Goal: Transaction & Acquisition: Obtain resource

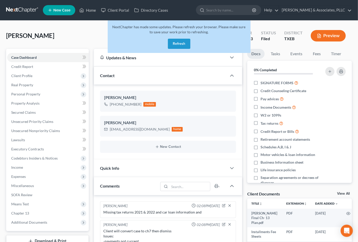
scroll to position [235, 0]
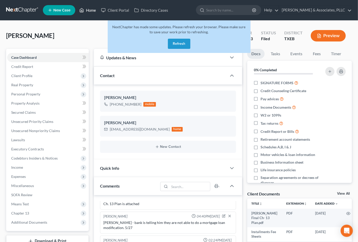
click at [92, 10] on link "Home" at bounding box center [88, 10] width 22 height 9
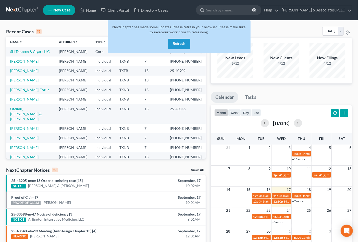
click at [88, 24] on div "Recent Cases 15 View All Name unfold_more expand_more expand_less Attorney unfo…" at bounding box center [179, 189] width 358 height 337
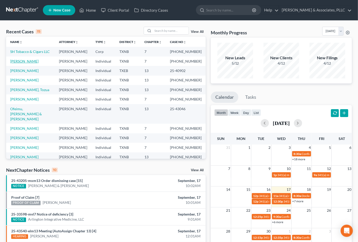
click at [24, 63] on link "[PERSON_NAME]" at bounding box center [24, 61] width 28 height 4
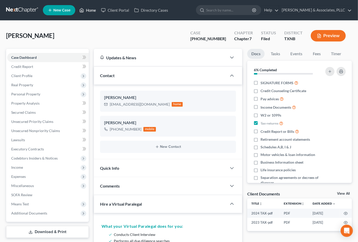
click at [89, 11] on link "Home" at bounding box center [88, 10] width 22 height 9
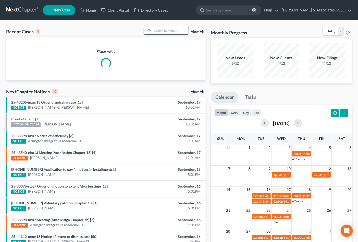
click at [157, 30] on input "search" at bounding box center [171, 30] width 36 height 7
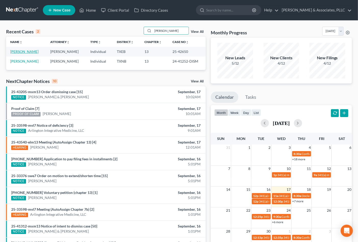
type input "trush"
click at [24, 53] on link "[PERSON_NAME]" at bounding box center [24, 51] width 28 height 4
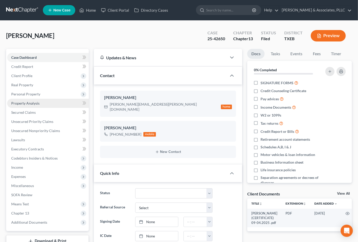
scroll to position [123, 0]
click at [37, 167] on span "Income" at bounding box center [48, 167] width 82 height 9
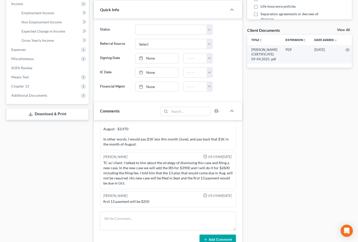
scroll to position [170, 0]
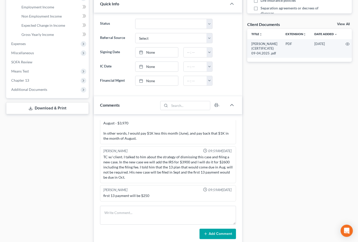
click at [37, 109] on link "Download & Print" at bounding box center [47, 108] width 83 height 12
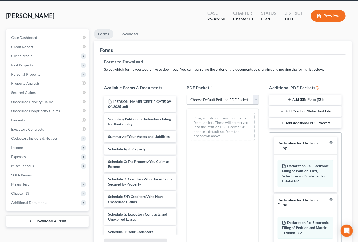
scroll to position [16, 0]
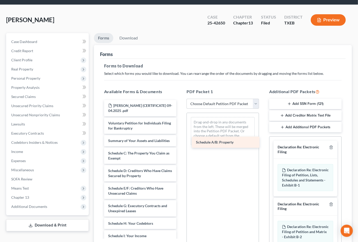
drag, startPoint x: 133, startPoint y: 160, endPoint x: 220, endPoint y: 144, distance: 89.1
click at [180, 144] on div "Schedule A/B: Property [PERSON_NAME] (CERTIFICATE) 09-04.2025 .pdf Voluntary Pe…" at bounding box center [140, 231] width 81 height 262
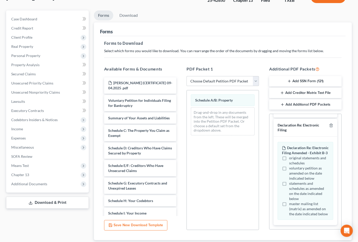
scroll to position [72, 0]
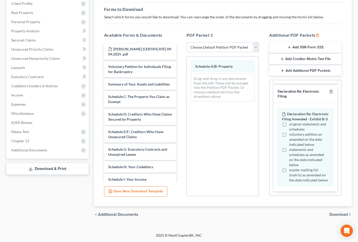
click at [338, 214] on span "Download" at bounding box center [338, 215] width 18 height 4
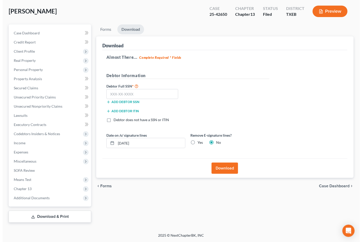
scroll to position [24, 0]
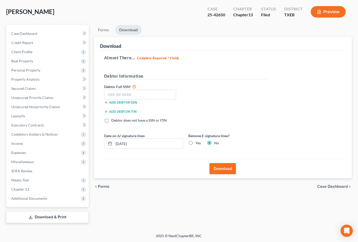
click at [221, 171] on button "Download" at bounding box center [222, 168] width 27 height 11
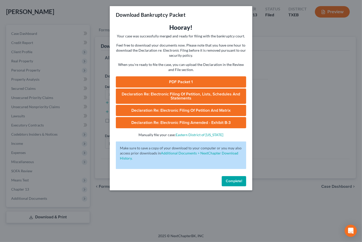
click at [190, 82] on link "PDF Packet 1" at bounding box center [181, 81] width 130 height 11
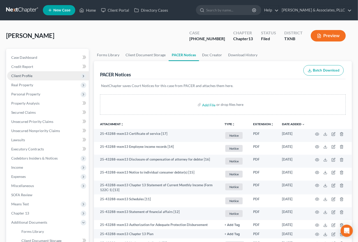
click at [29, 75] on span "Client Profile" at bounding box center [21, 76] width 21 height 4
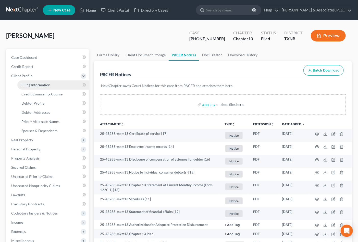
click at [30, 84] on span "Filing Information" at bounding box center [35, 85] width 29 height 4
select select "1"
select select "0"
select select "3"
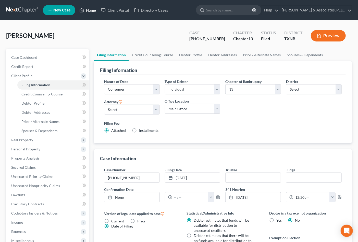
click at [90, 9] on link "Home" at bounding box center [88, 10] width 22 height 9
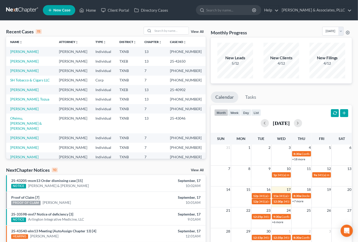
click at [237, 93] on li "Calendar" at bounding box center [225, 99] width 28 height 14
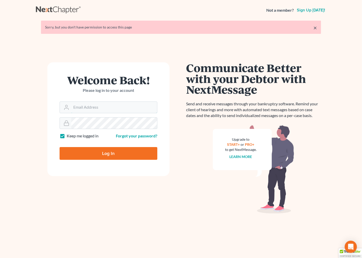
type input "[EMAIL_ADDRESS][DOMAIN_NAME]"
click at [103, 150] on input "Log In" at bounding box center [109, 153] width 98 height 13
type input "Thinking..."
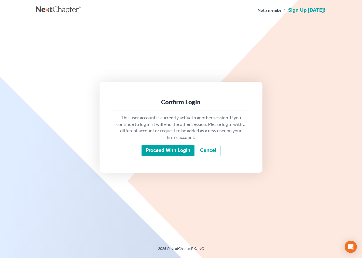
click at [177, 149] on input "Proceed with login" at bounding box center [168, 151] width 53 height 12
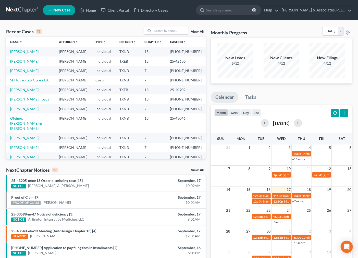
click at [20, 63] on link "[PERSON_NAME]" at bounding box center [24, 61] width 28 height 4
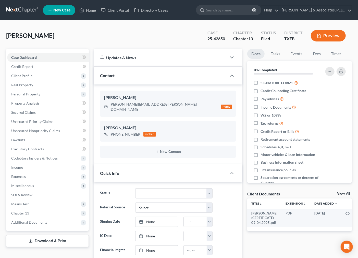
scroll to position [123, 0]
click at [27, 77] on span "Client Profile" at bounding box center [21, 76] width 21 height 4
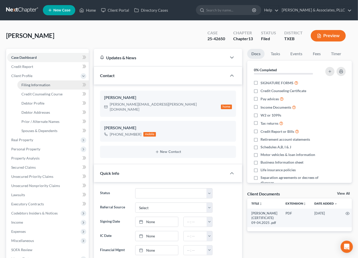
click at [27, 83] on span "Filing Information" at bounding box center [35, 85] width 29 height 4
select select "1"
select select "0"
select select "3"
select select "45"
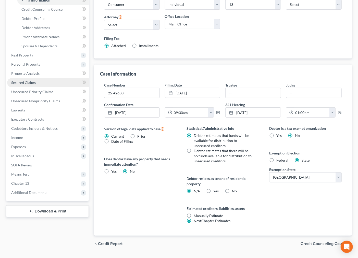
scroll to position [98, 0]
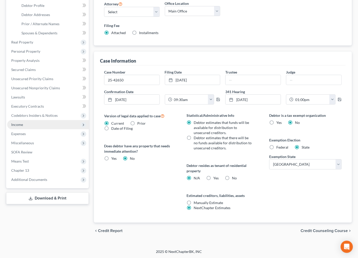
click at [24, 126] on span "Income" at bounding box center [48, 124] width 82 height 9
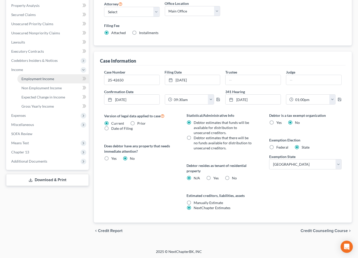
click at [46, 78] on span "Employment Income" at bounding box center [37, 79] width 33 height 4
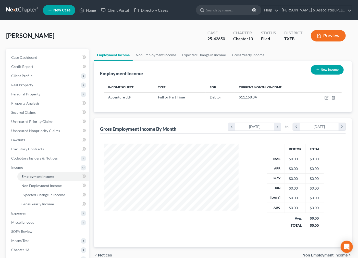
scroll to position [91, 144]
drag, startPoint x: 22, startPoint y: 36, endPoint x: 7, endPoint y: 36, distance: 15.3
click at [7, 36] on span "[PERSON_NAME]" at bounding box center [30, 35] width 48 height 7
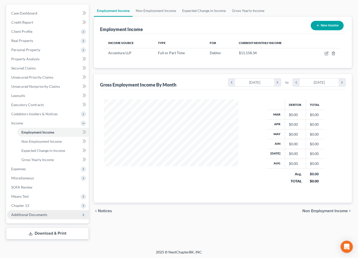
click at [46, 212] on span "Additional Documents" at bounding box center [48, 215] width 82 height 9
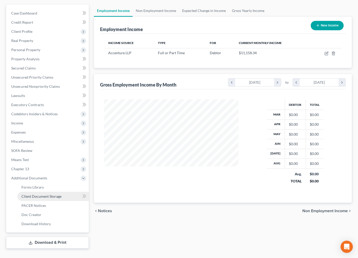
click at [47, 195] on span "Client Document Storage" at bounding box center [41, 196] width 40 height 4
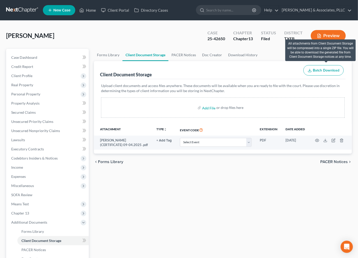
click at [318, 70] on span "Batch Download" at bounding box center [325, 70] width 27 height 4
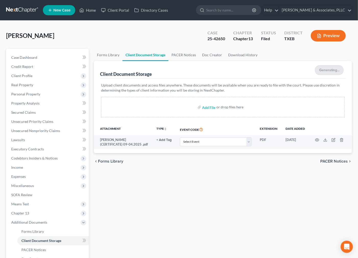
click at [240, 208] on div "Forms Library Client Document Storage PACER Notices Doc Creator Download Histor…" at bounding box center [222, 171] width 263 height 244
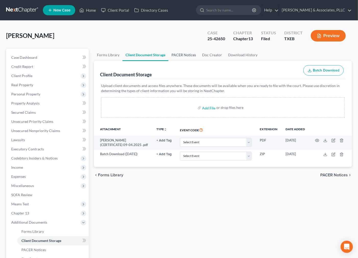
click at [185, 52] on link "PACER Notices" at bounding box center [183, 55] width 31 height 12
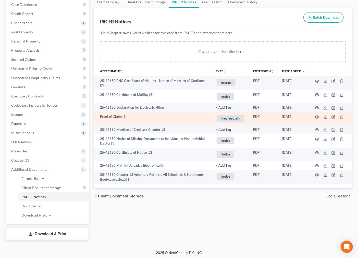
scroll to position [54, 0]
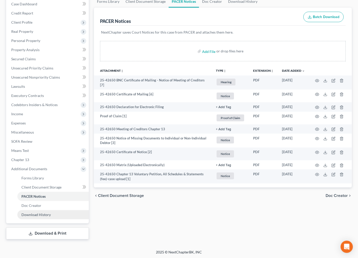
click at [49, 215] on span "Download History" at bounding box center [35, 215] width 29 height 4
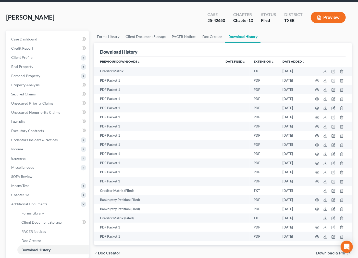
scroll to position [54, 0]
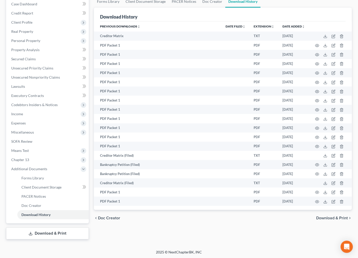
click at [63, 236] on link "Download & Print" at bounding box center [47, 234] width 83 height 12
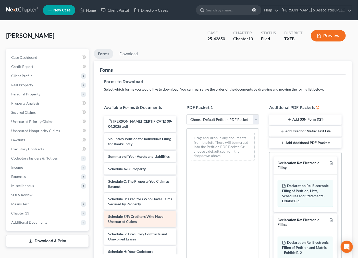
scroll to position [28, 0]
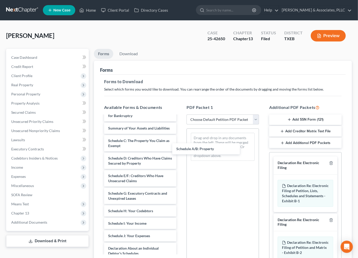
drag, startPoint x: 136, startPoint y: 147, endPoint x: 222, endPoint y: 149, distance: 86.2
click at [180, 150] on div "Schedule A/B: Property [PERSON_NAME] (CERTIFICATE) 09-04.2025 .pdf Voluntary Pe…" at bounding box center [140, 219] width 81 height 262
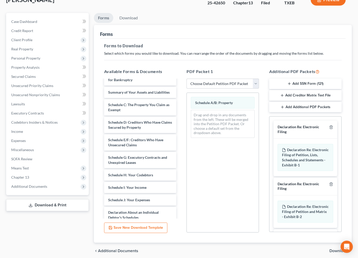
scroll to position [56, 0]
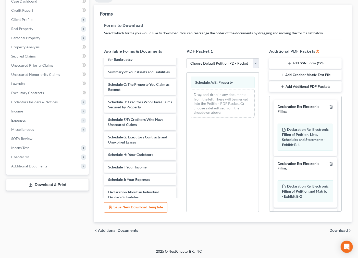
click at [344, 232] on span "Download" at bounding box center [338, 231] width 18 height 4
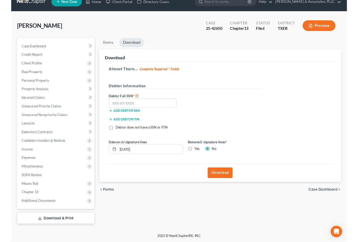
scroll to position [8, 0]
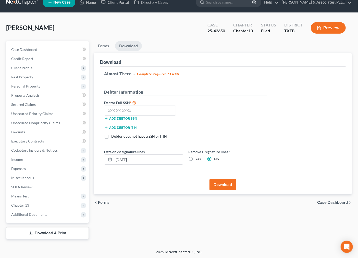
click at [232, 189] on button "Download" at bounding box center [222, 184] width 27 height 11
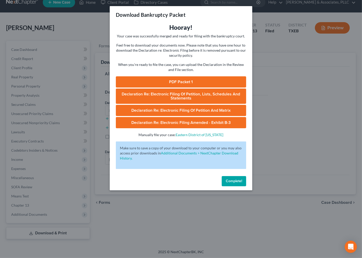
click at [227, 81] on link "PDF Packet 1" at bounding box center [181, 81] width 130 height 11
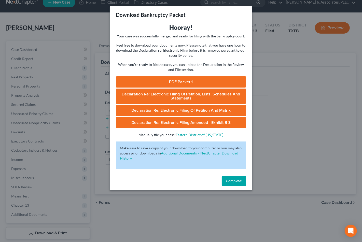
click at [240, 185] on button "Complete!" at bounding box center [234, 181] width 24 height 10
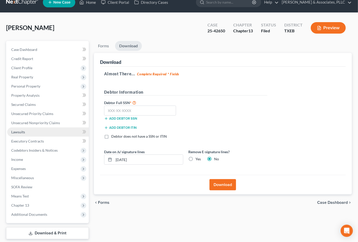
click at [23, 133] on span "Lawsuits" at bounding box center [18, 132] width 14 height 4
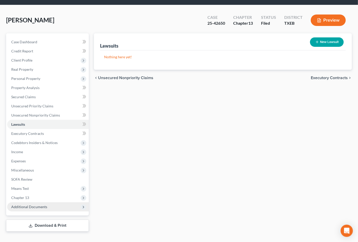
scroll to position [24, 0]
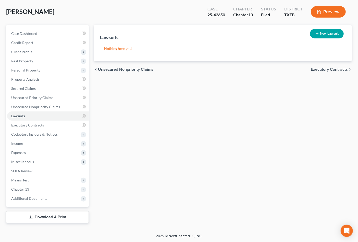
click at [22, 220] on link "Download & Print" at bounding box center [47, 218] width 83 height 12
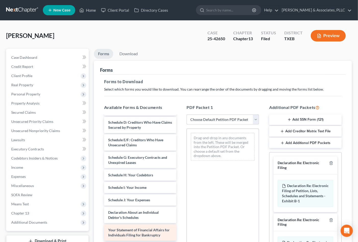
scroll to position [85, 0]
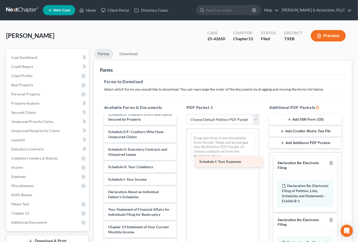
drag, startPoint x: 136, startPoint y: 197, endPoint x: 227, endPoint y: 162, distance: 97.6
click at [180, 162] on div "Schedule J: Your Expenses [PERSON_NAME] (CERTIFICATE) 09-04.2025 .pdf Voluntary…" at bounding box center [140, 162] width 81 height 262
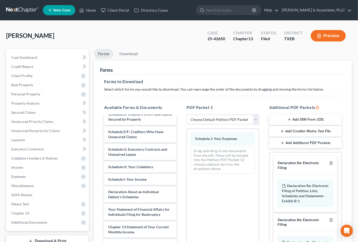
scroll to position [128, 0]
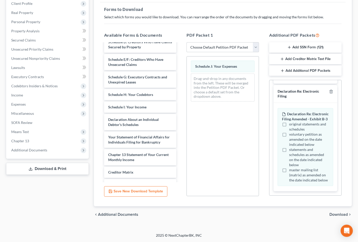
click at [336, 213] on span "Download" at bounding box center [338, 215] width 18 height 4
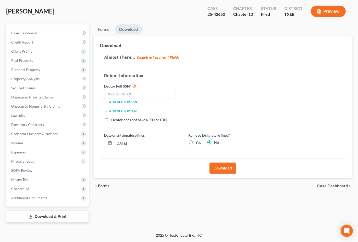
scroll to position [24, 0]
click at [213, 169] on button "Download" at bounding box center [222, 168] width 27 height 11
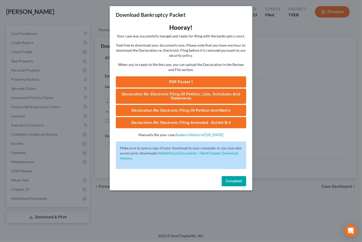
click at [216, 81] on link "PDF Packet 1" at bounding box center [181, 81] width 130 height 11
click at [50, 45] on div "Download Bankruptcy Packet Hooray! Your case was successfully merged and ready …" at bounding box center [181, 121] width 362 height 242
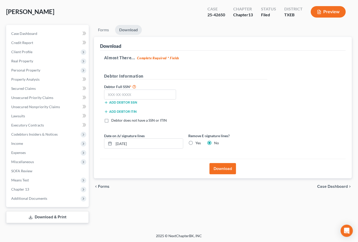
click at [60, 11] on div "[PERSON_NAME] Upgraded Case 25-42650 Chapter Chapter 13 Status [GEOGRAPHIC_DATA…" at bounding box center [178, 14] width 345 height 22
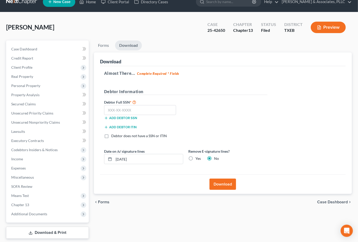
scroll to position [0, 0]
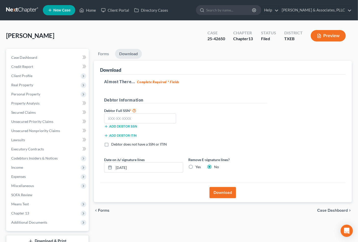
click at [86, 4] on ul "New Case Home Client Portal Directory Cases - No Result - See all results Or Pr…" at bounding box center [197, 10] width 309 height 13
click at [85, 11] on link "Home" at bounding box center [88, 10] width 22 height 9
